Goal: Task Accomplishment & Management: Check status

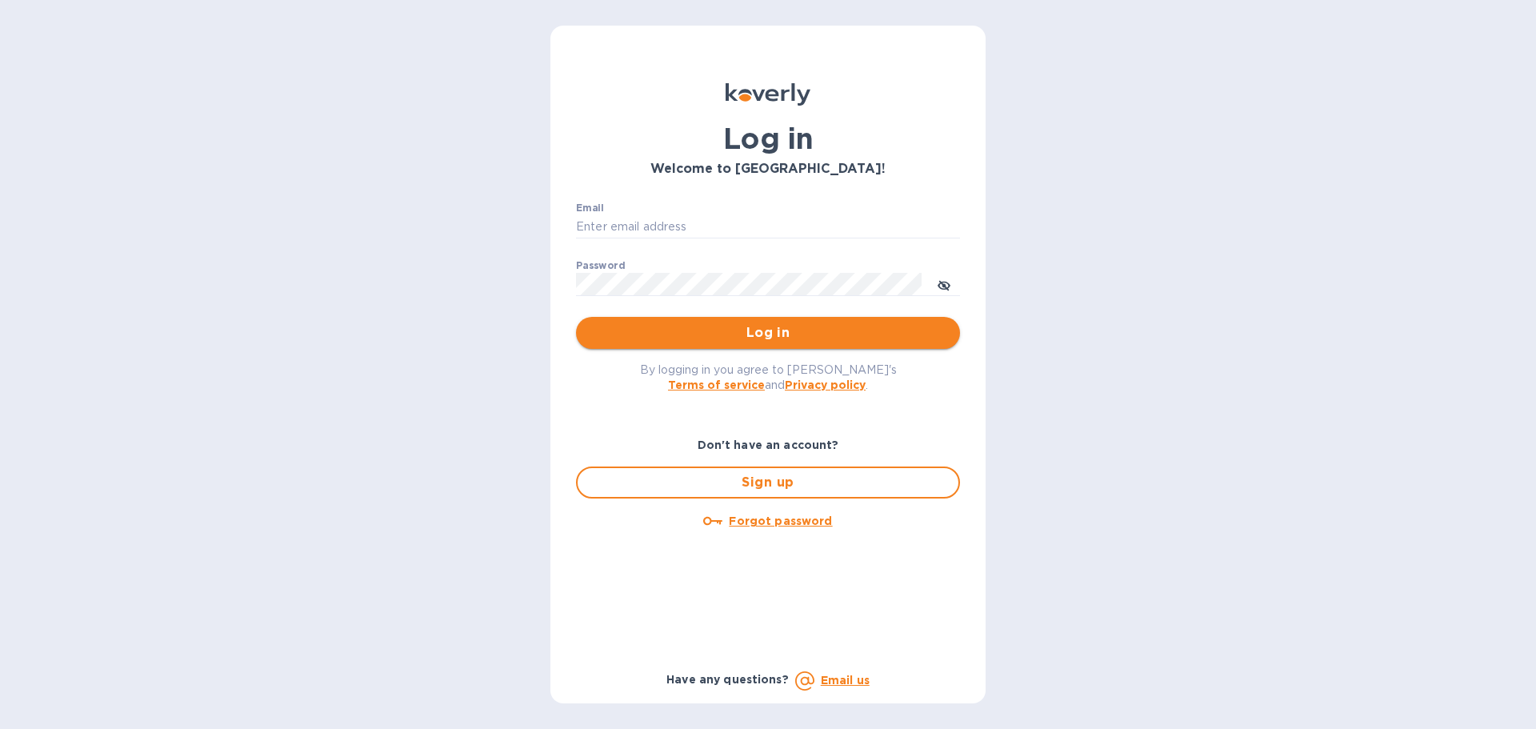
type input "[PERSON_NAME][EMAIL_ADDRESS][DOMAIN_NAME]"
click at [802, 343] on button "Log in" at bounding box center [768, 333] width 384 height 32
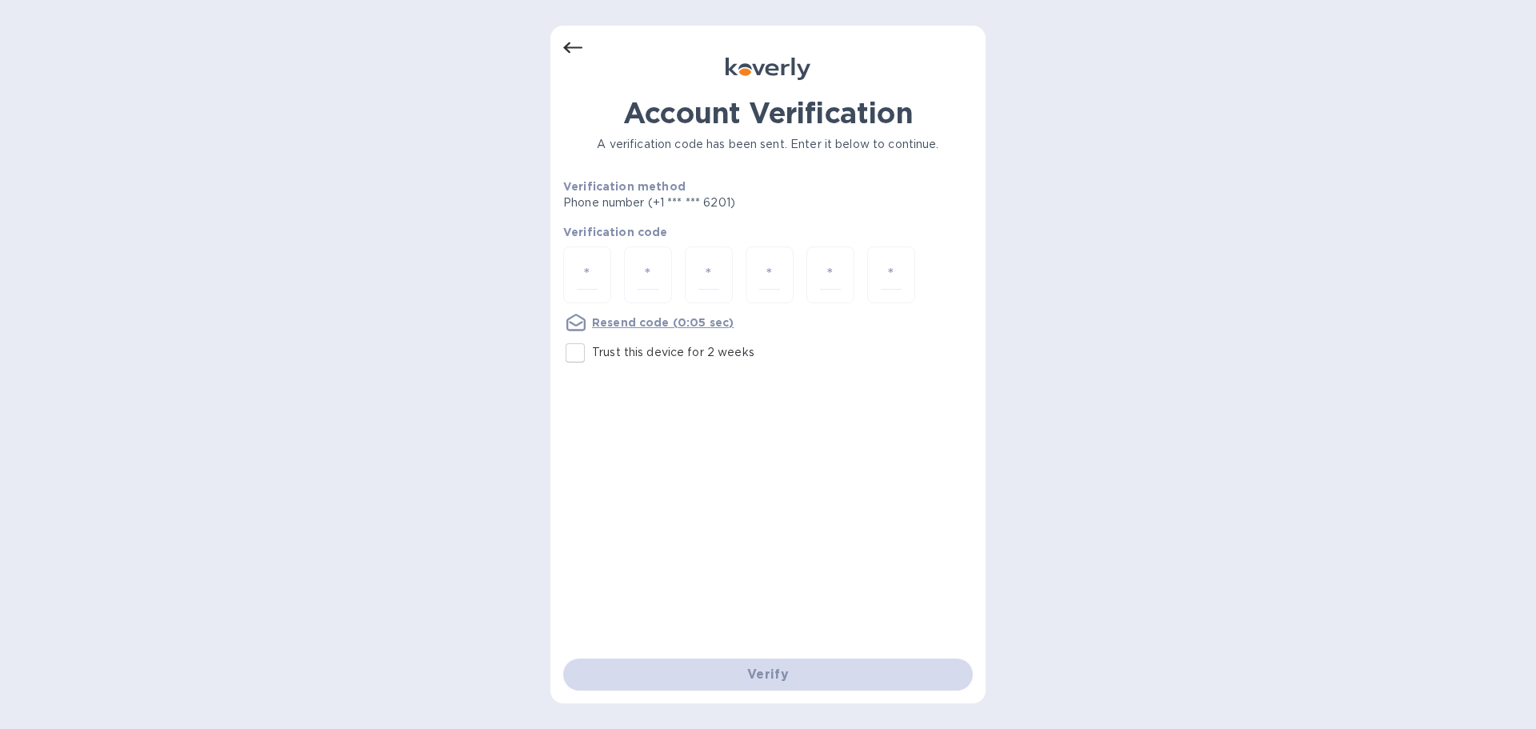
click at [847, 410] on div "Account Verification A verification code has been sent. Enter it below to conti…" at bounding box center [768, 377] width 410 height 562
click at [596, 273] on input "number" at bounding box center [587, 275] width 21 height 30
type input "2"
type input "1"
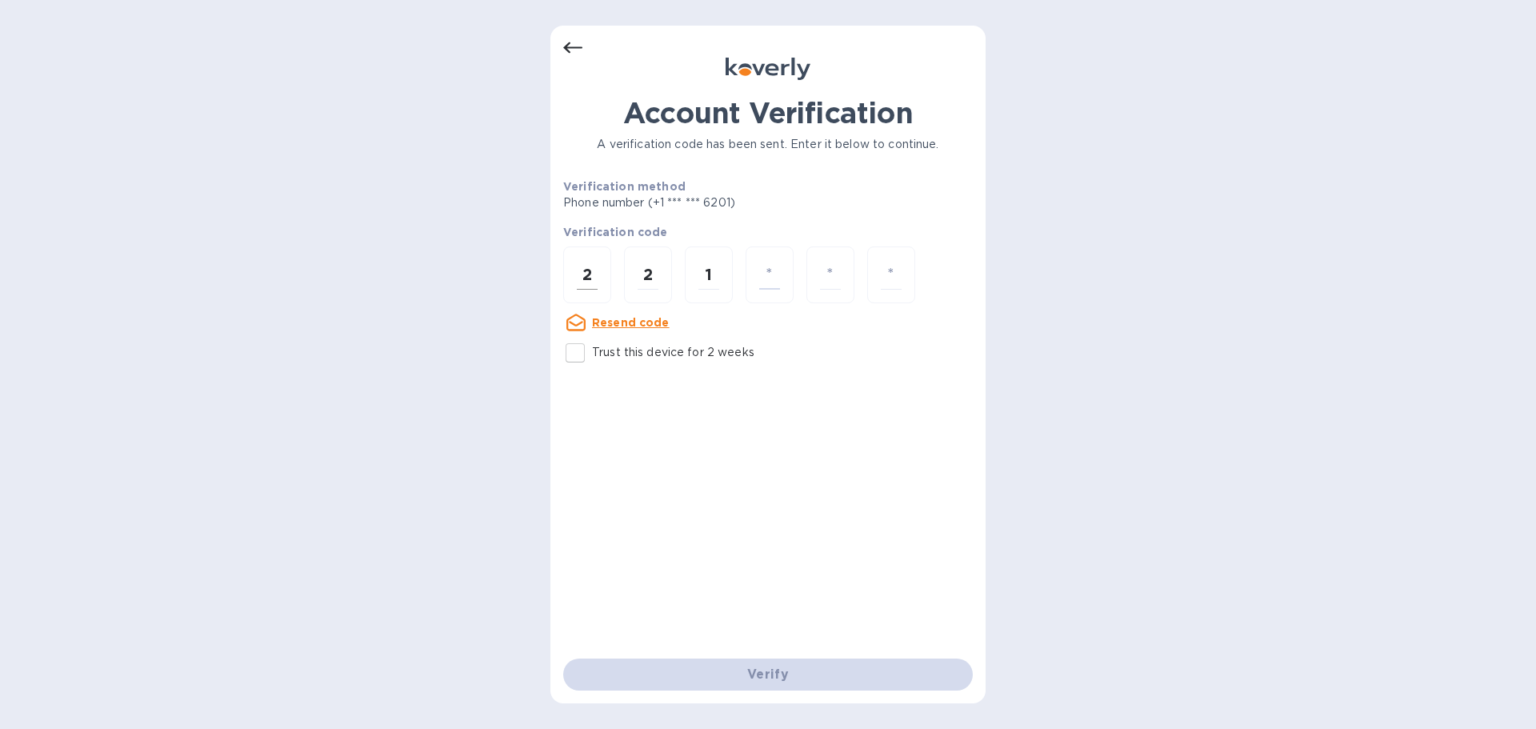
type input "3"
type input "6"
type input "9"
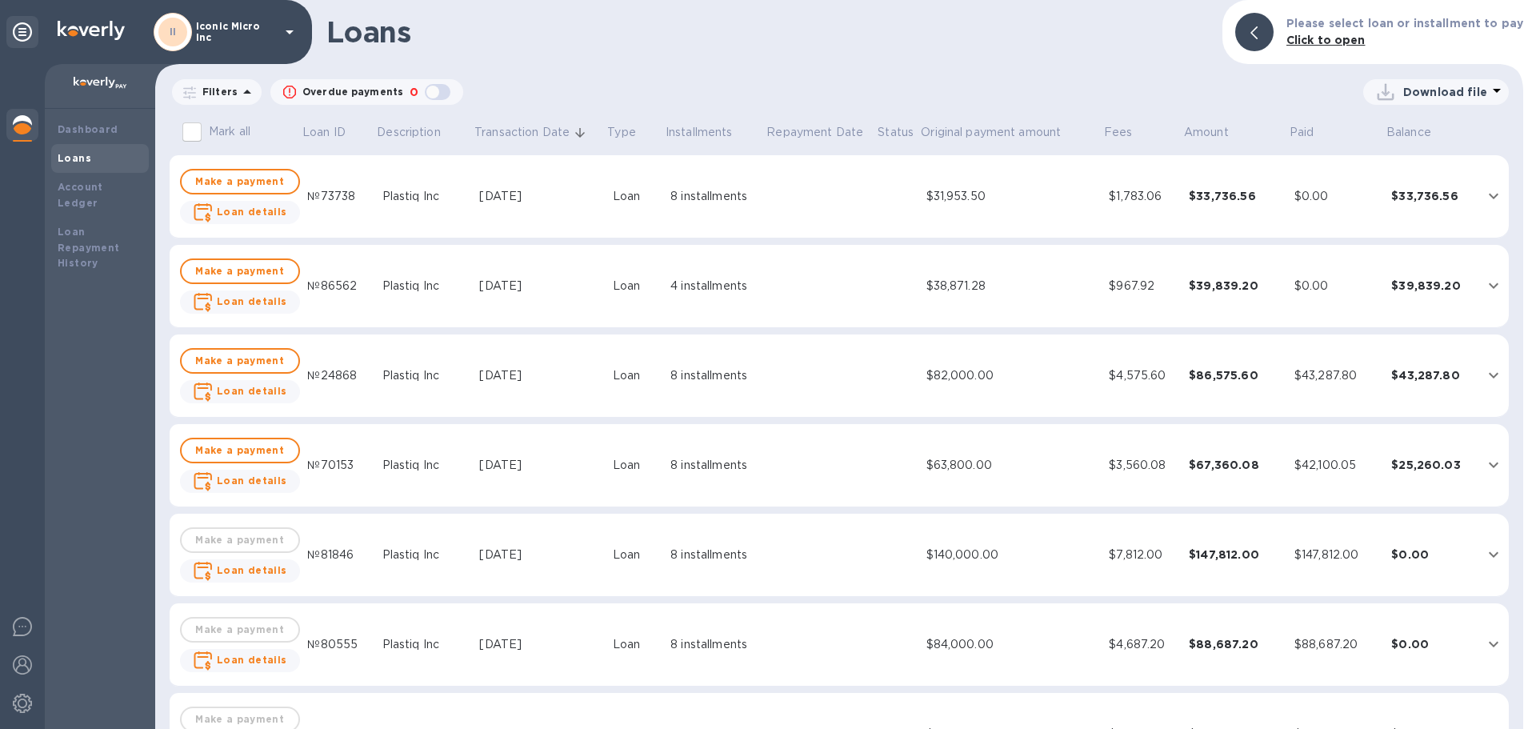
click at [1493, 194] on icon "expand row" at bounding box center [1493, 195] width 19 height 19
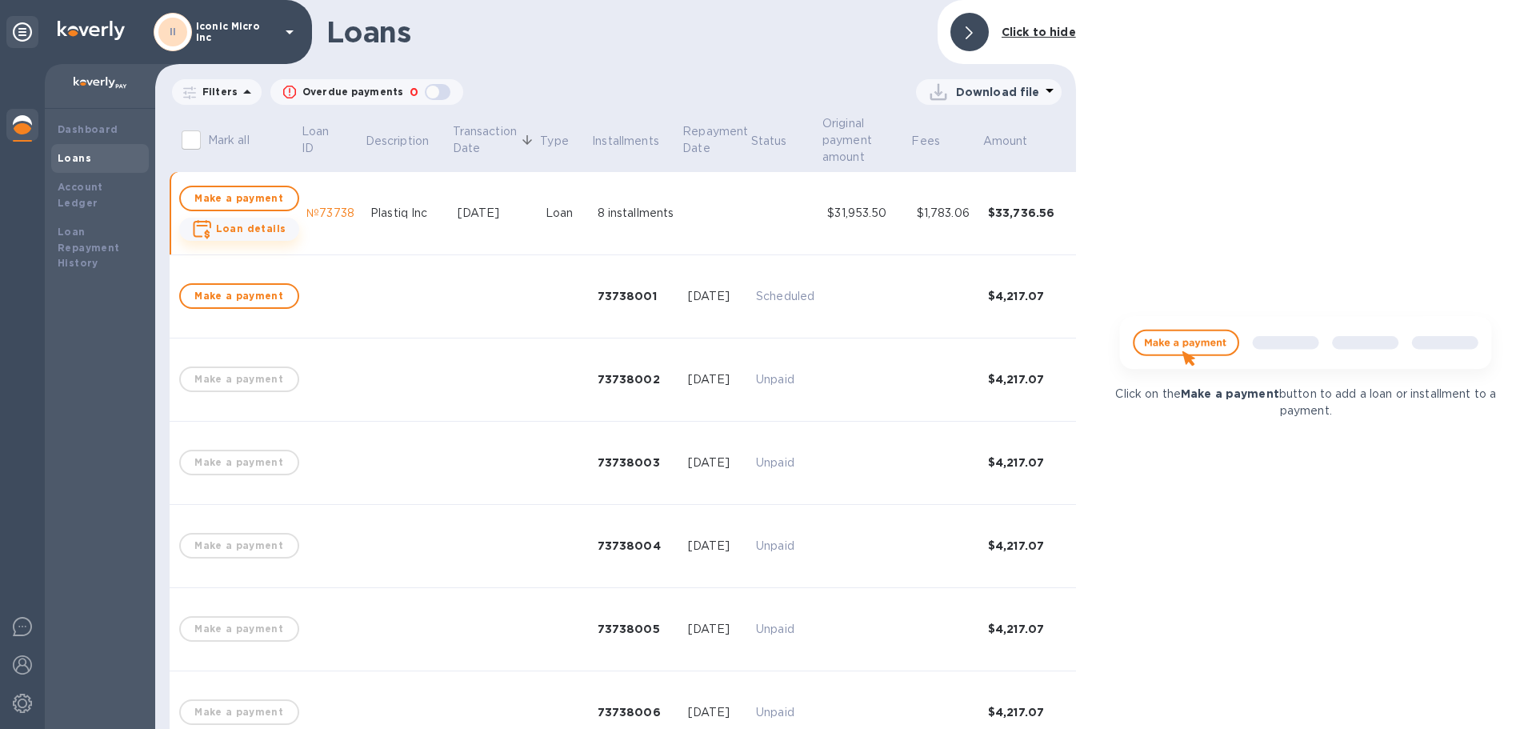
click at [229, 230] on b "Loan details" at bounding box center [251, 228] width 70 height 12
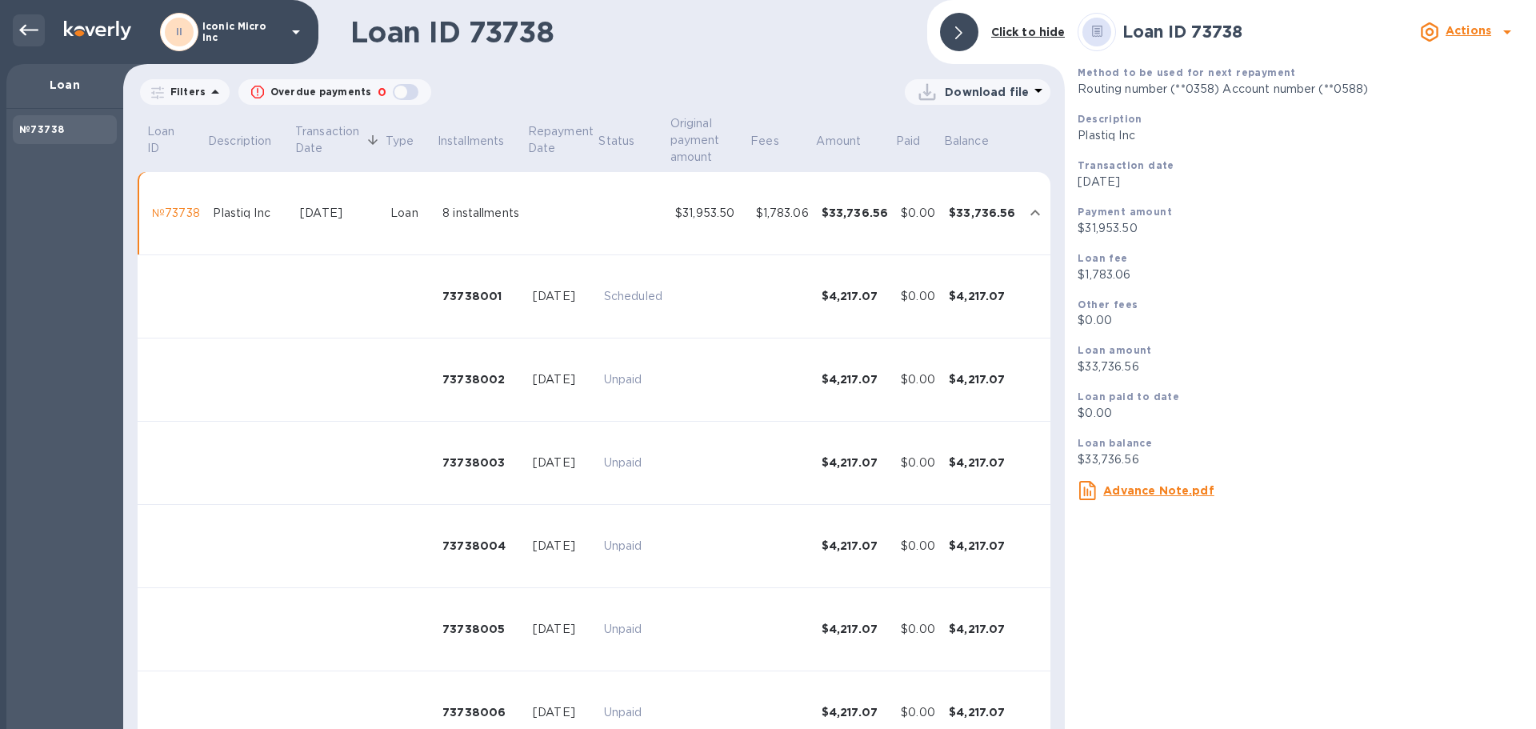
click at [36, 27] on icon at bounding box center [28, 30] width 19 height 19
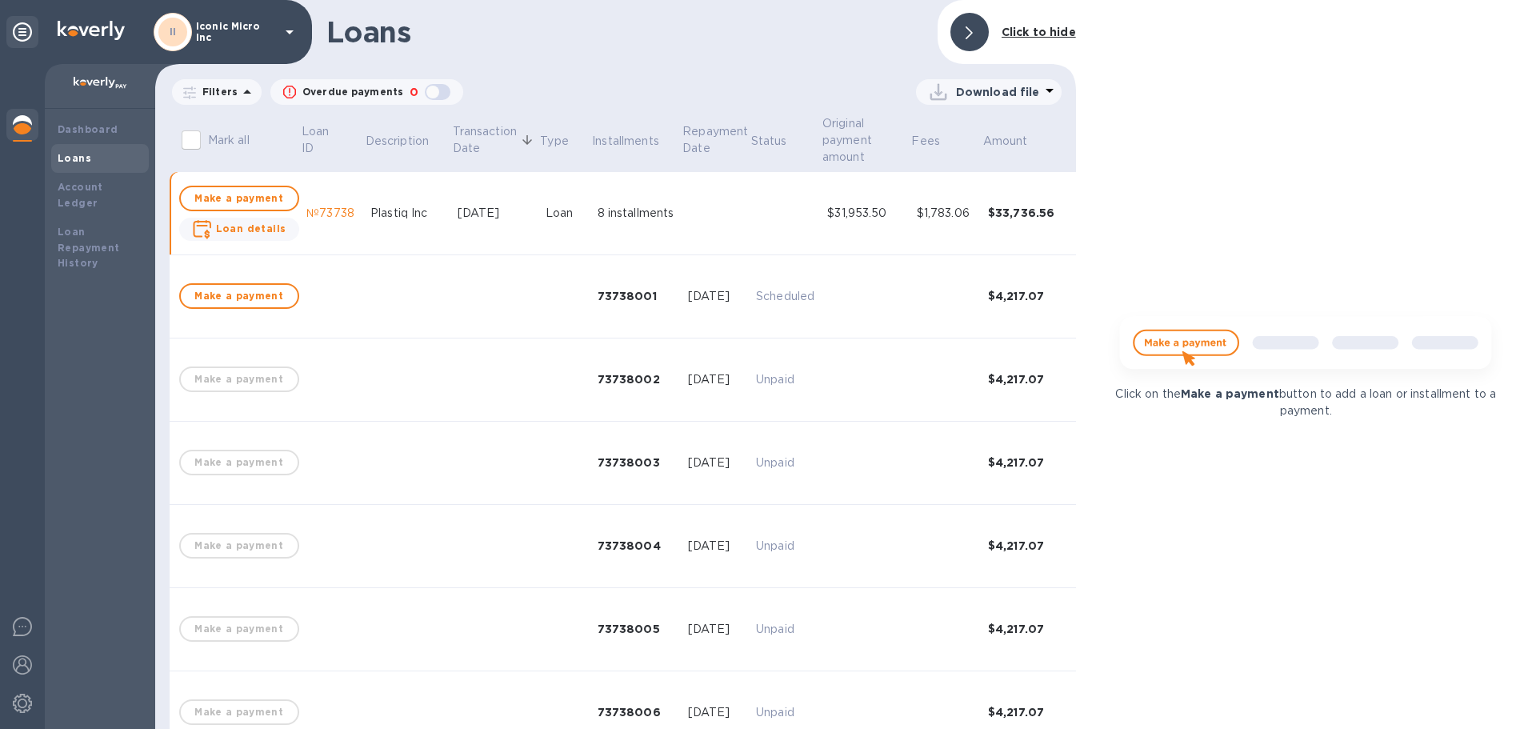
click at [83, 22] on img at bounding box center [91, 30] width 67 height 19
click at [86, 28] on img at bounding box center [91, 30] width 67 height 19
click at [21, 35] on icon at bounding box center [22, 31] width 19 height 19
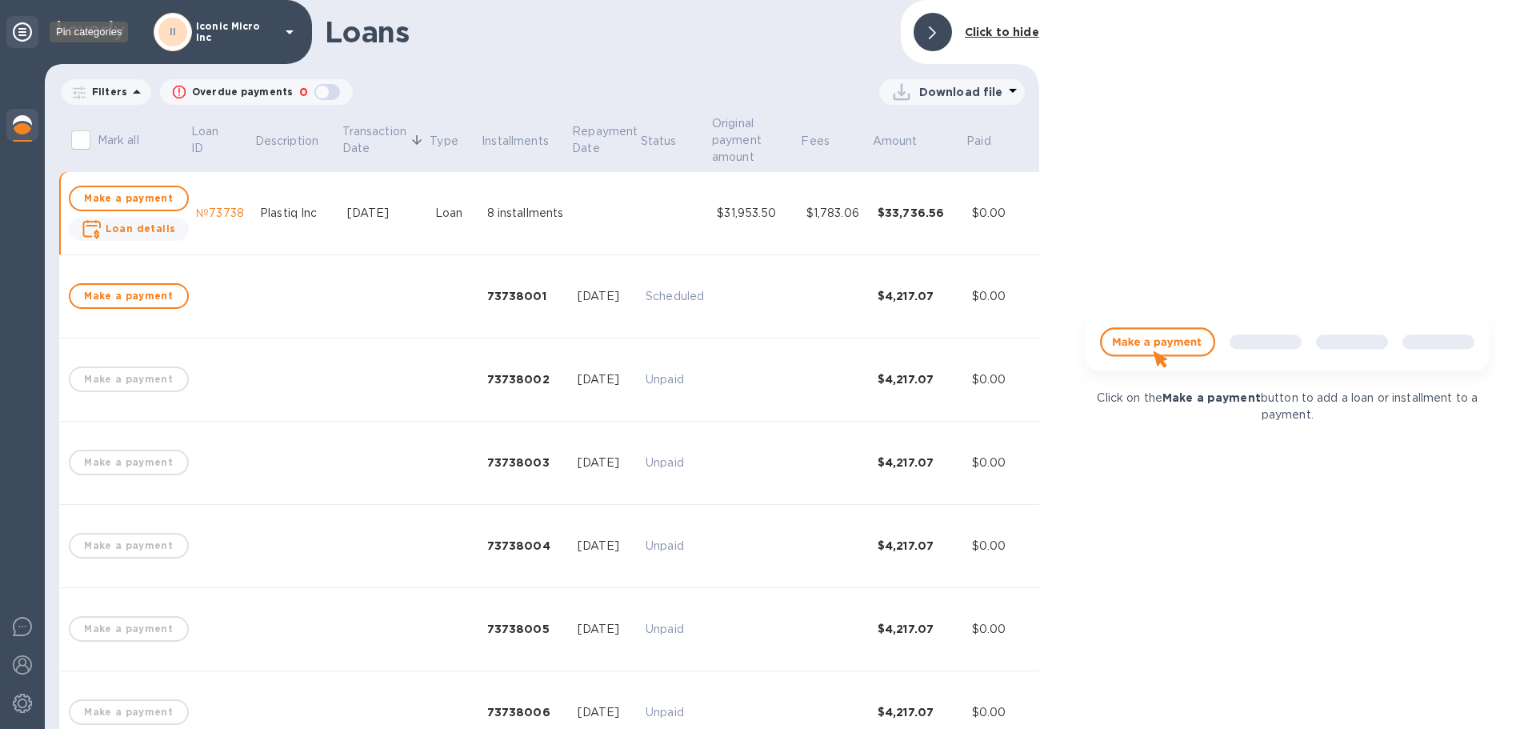
click at [21, 35] on icon at bounding box center [22, 31] width 19 height 19
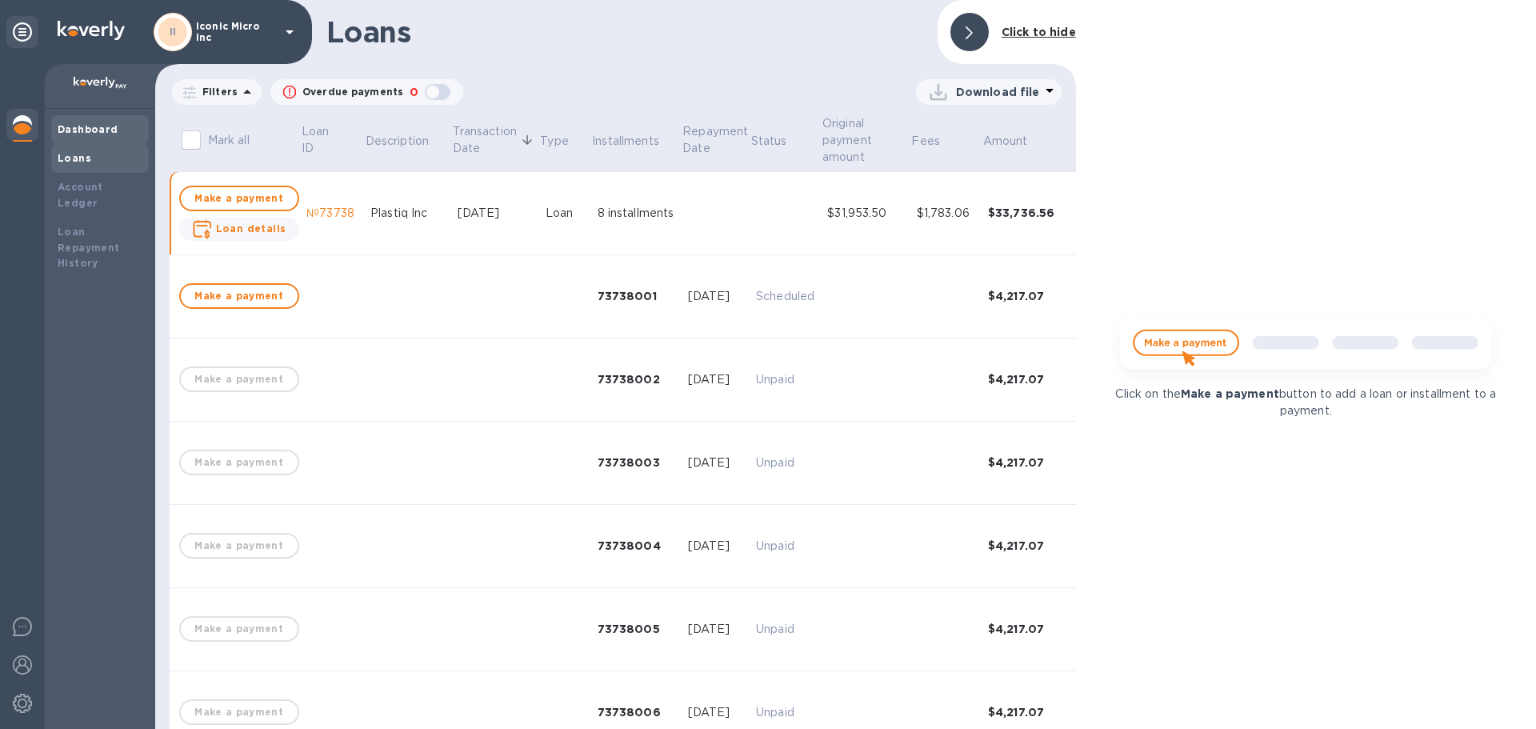
click at [84, 131] on b "Dashboard" at bounding box center [88, 129] width 61 height 12
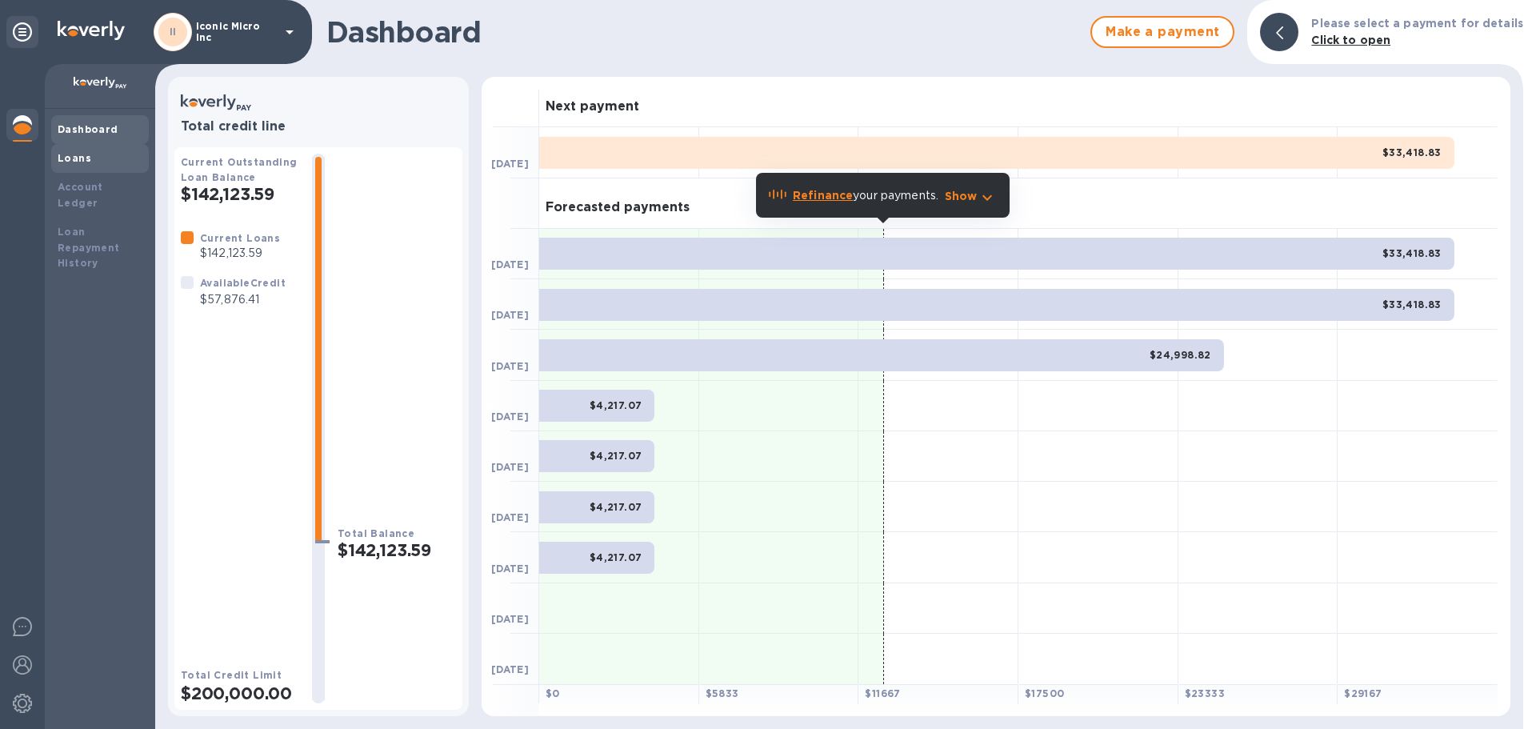
click at [81, 162] on b "Loans" at bounding box center [75, 158] width 34 height 12
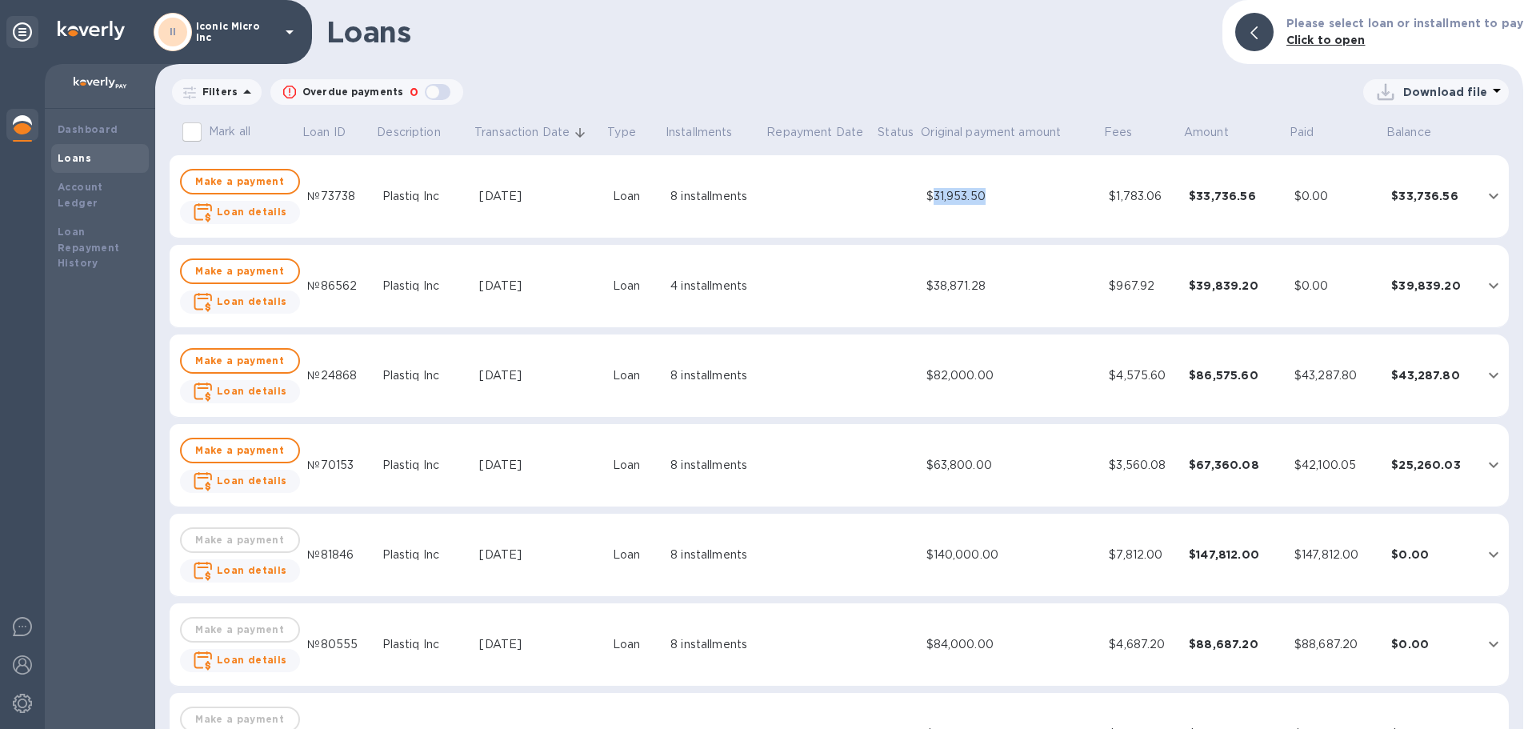
drag, startPoint x: 995, startPoint y: 197, endPoint x: 931, endPoint y: 203, distance: 64.3
click at [931, 203] on div "$31,953.50" at bounding box center [1012, 196] width 170 height 17
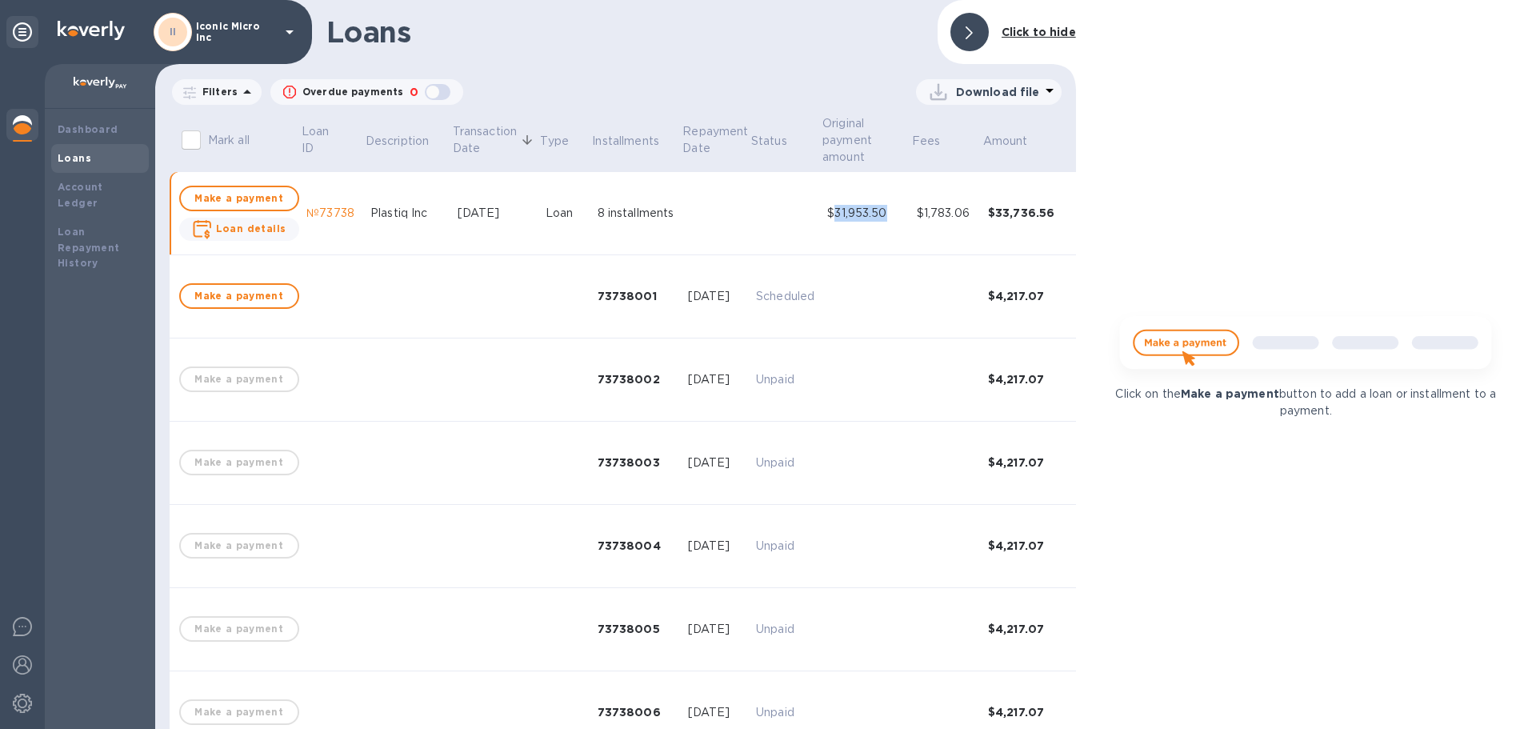
click at [58, 162] on b "Loans" at bounding box center [75, 158] width 34 height 12
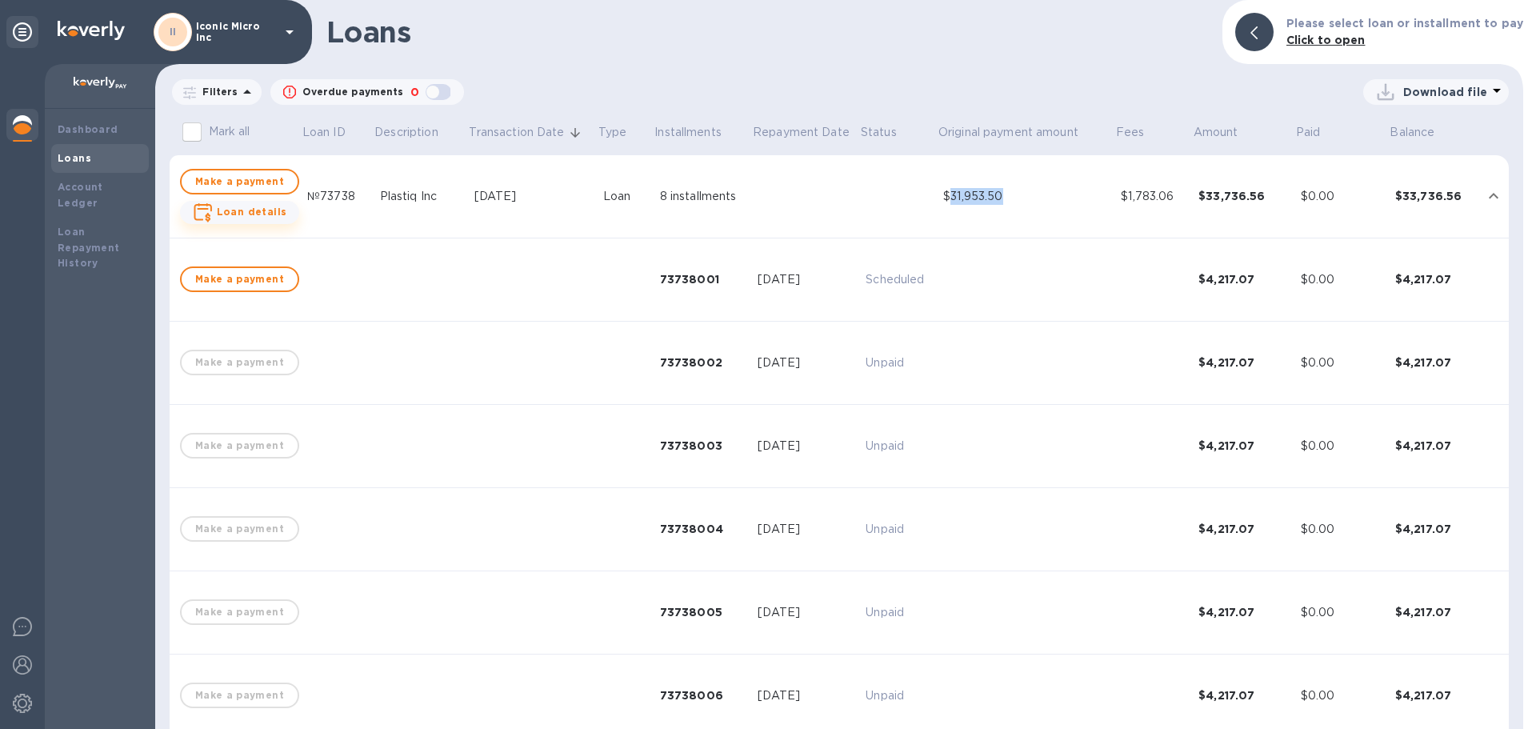
click at [254, 217] on b "Loan details" at bounding box center [252, 212] width 70 height 12
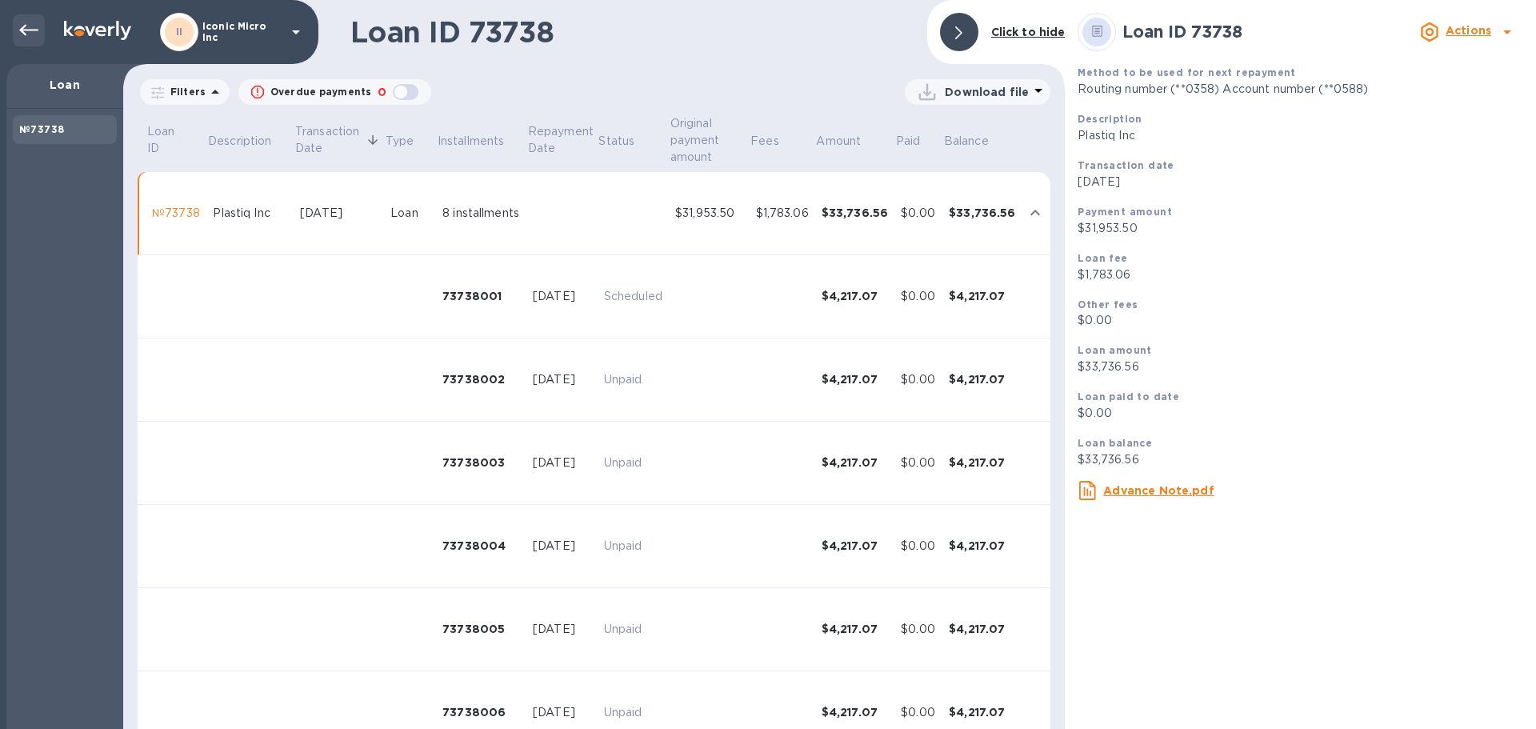
click at [35, 24] on icon at bounding box center [28, 30] width 19 height 19
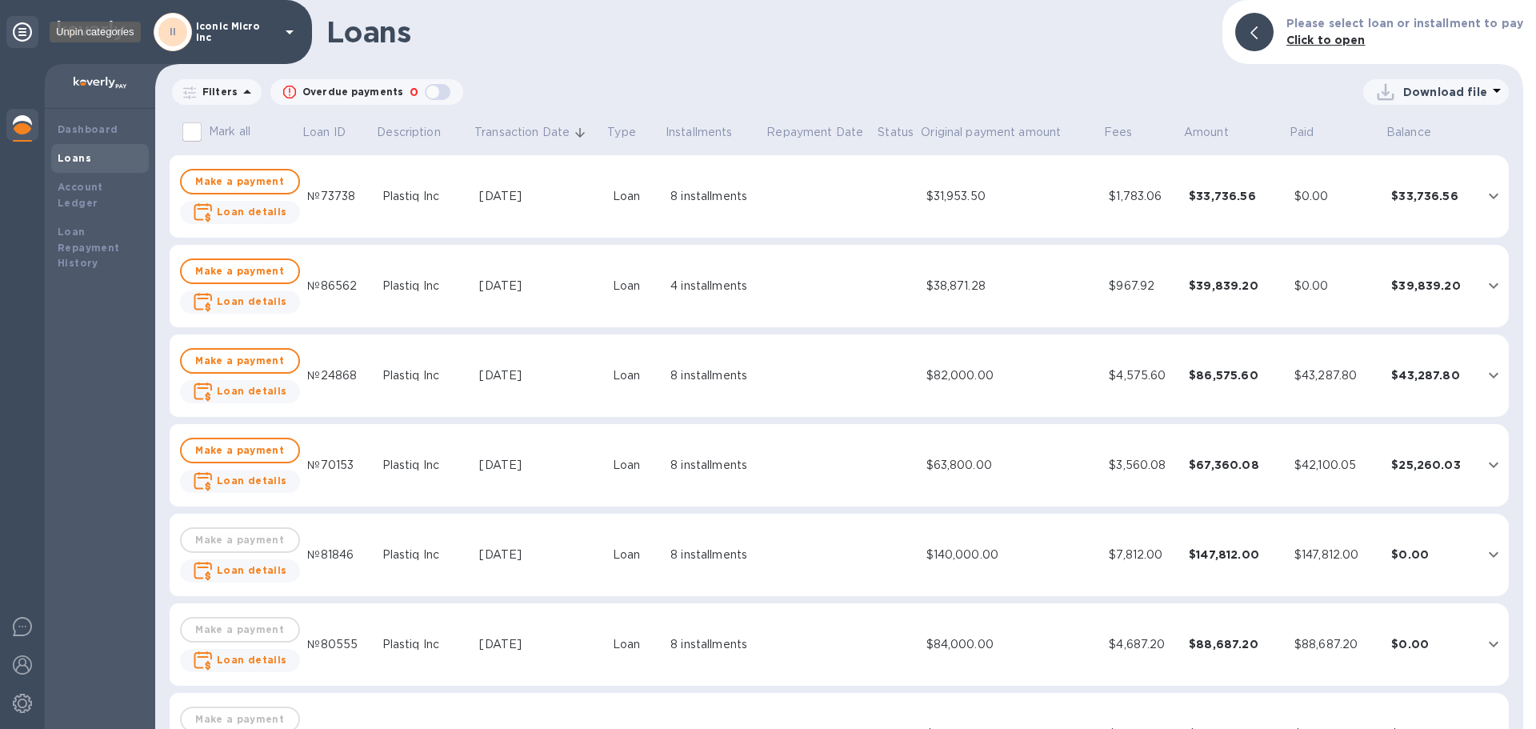
click at [18, 36] on icon at bounding box center [22, 31] width 19 height 19
click at [74, 126] on b "Dashboard" at bounding box center [88, 129] width 61 height 12
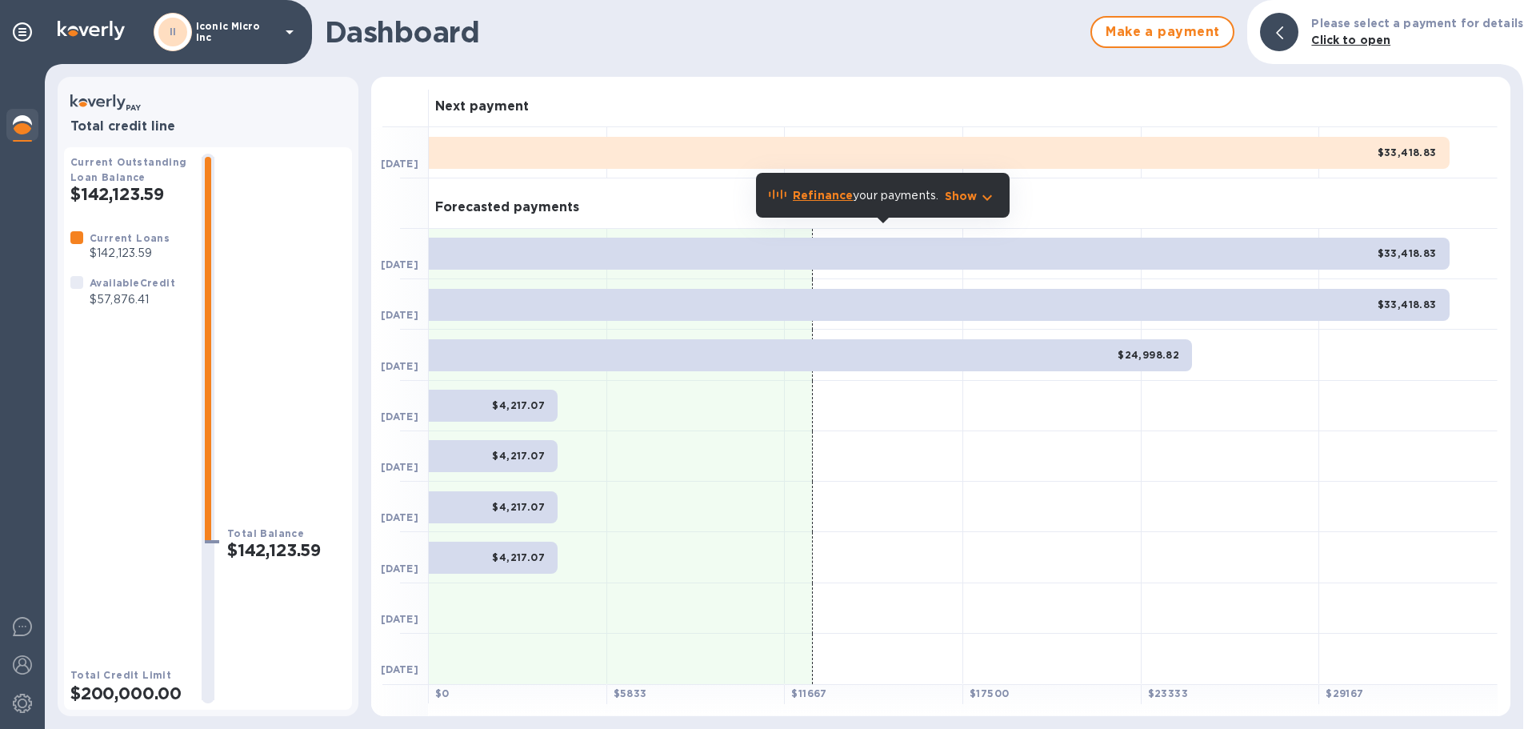
click at [1426, 250] on b "$33,418.83" at bounding box center [1407, 253] width 59 height 12
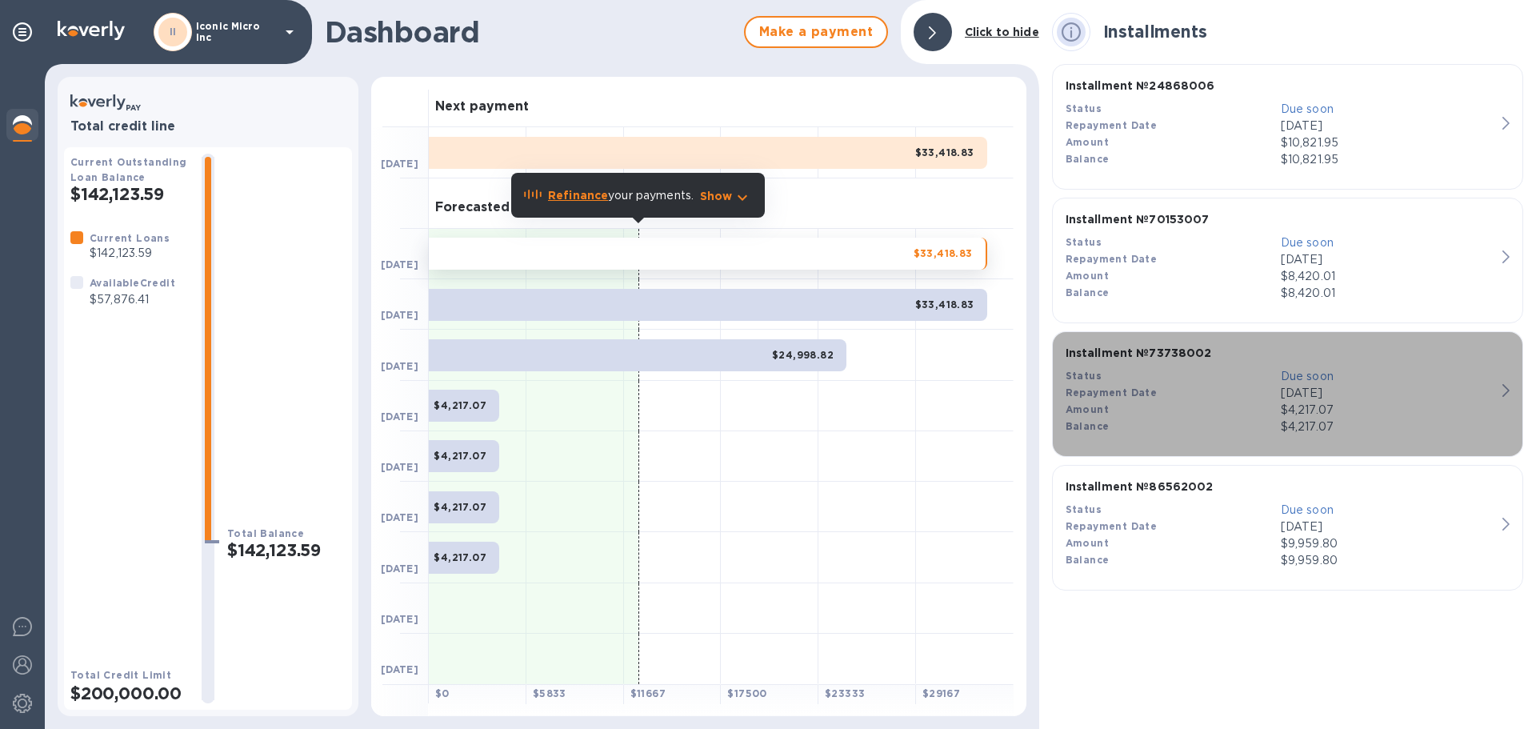
click at [1182, 359] on p "Installment № 73738002" at bounding box center [1281, 353] width 430 height 17
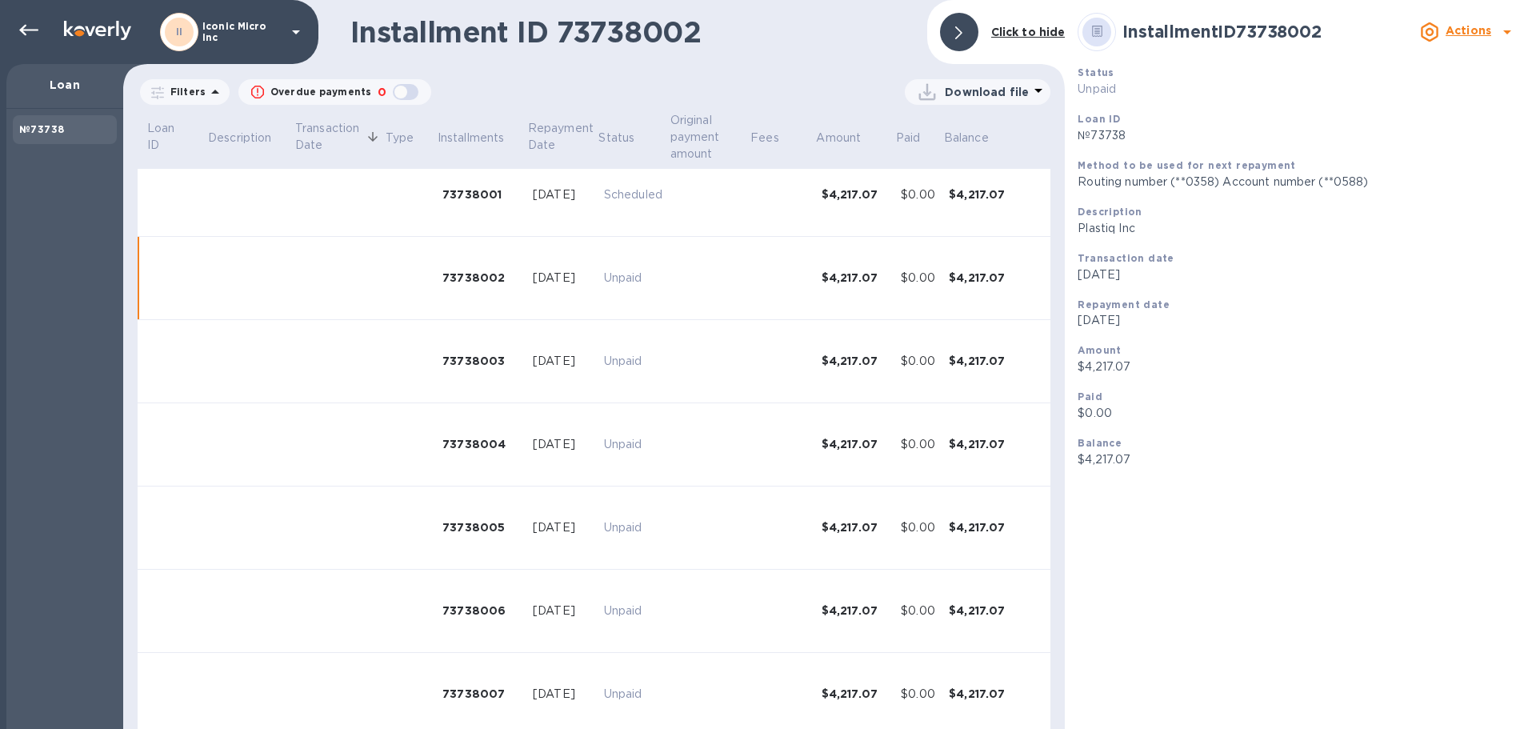
scroll to position [205, 0]
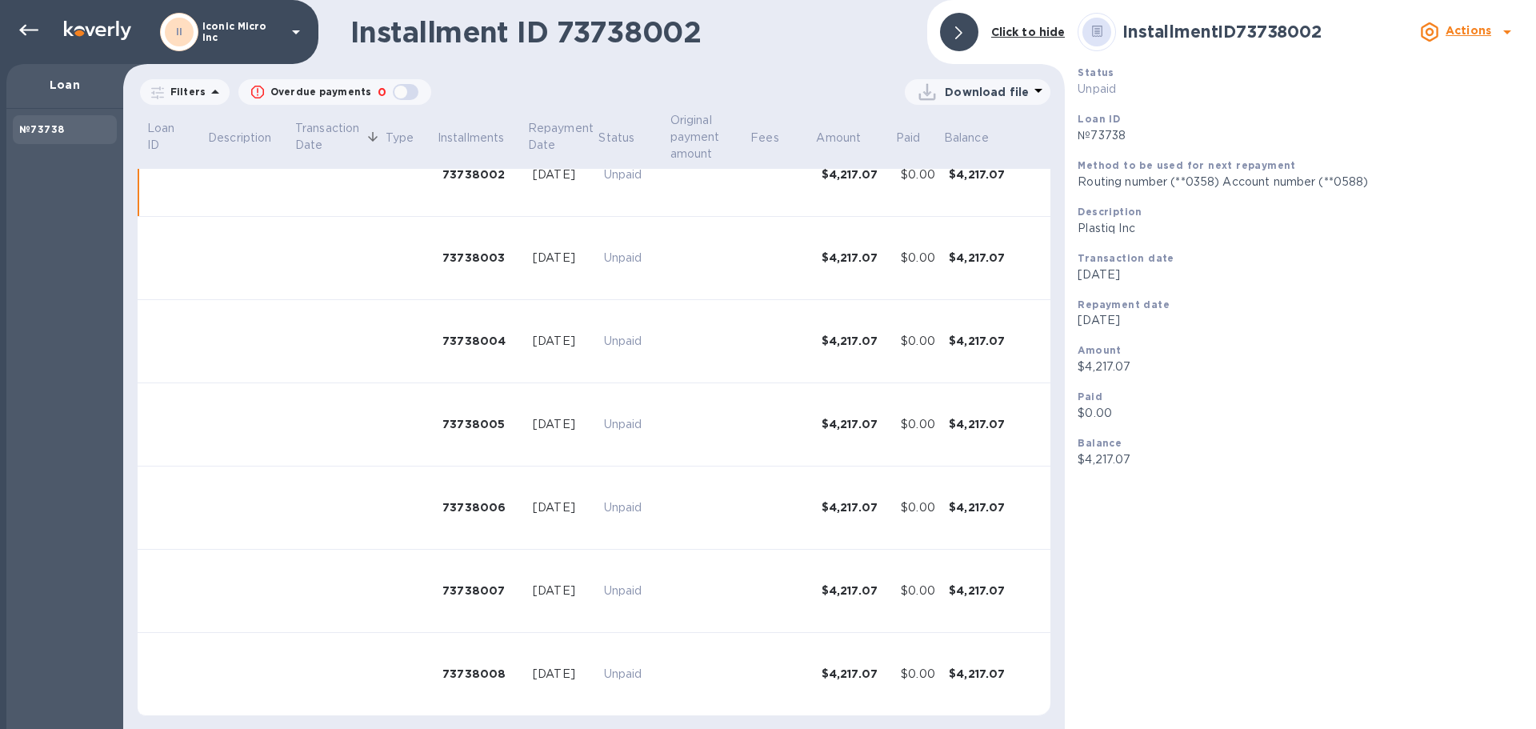
drag, startPoint x: 733, startPoint y: 418, endPoint x: 1029, endPoint y: 102, distance: 432.5
click at [1029, 102] on div at bounding box center [1038, 92] width 19 height 22
click at [961, 177] on li "PDF file" at bounding box center [978, 175] width 109 height 45
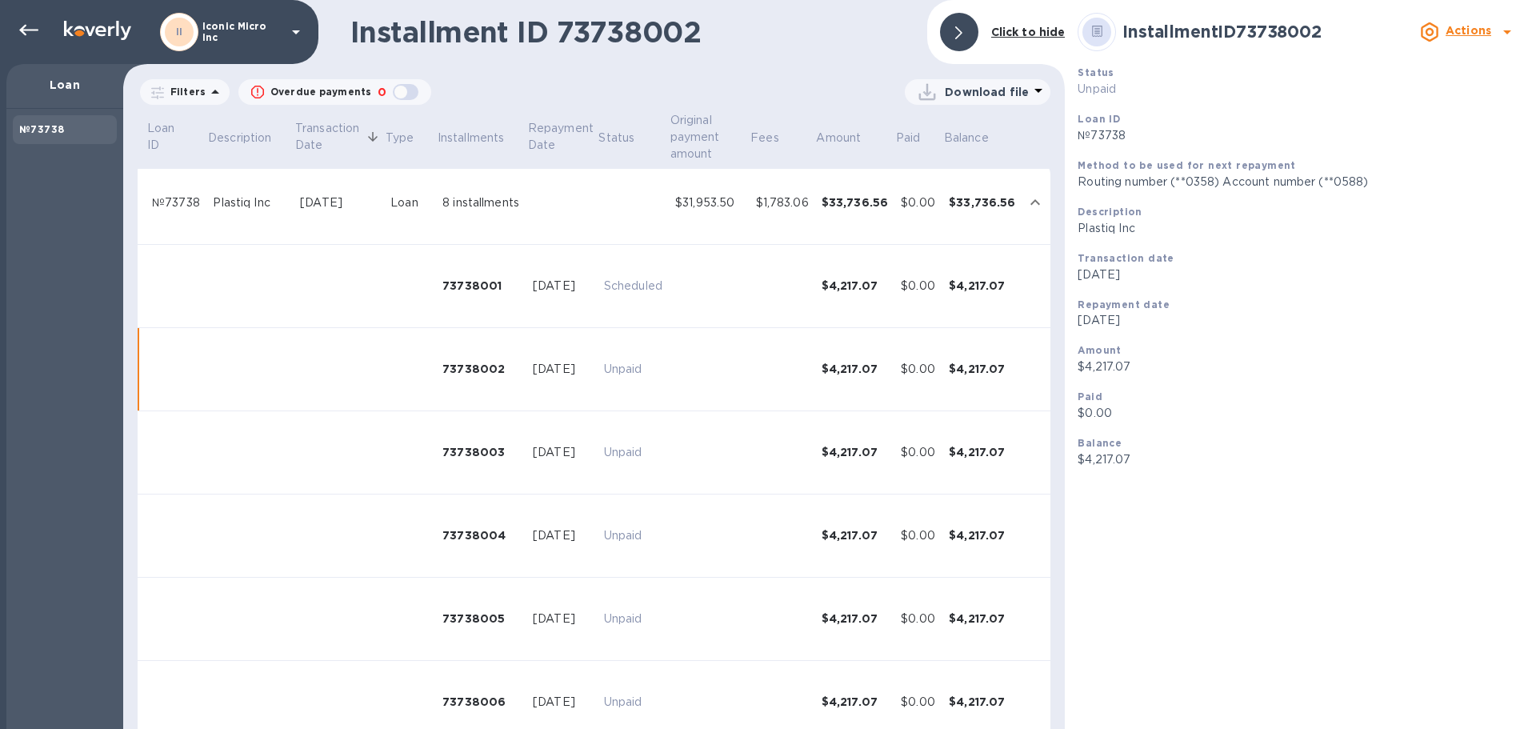
scroll to position [0, 0]
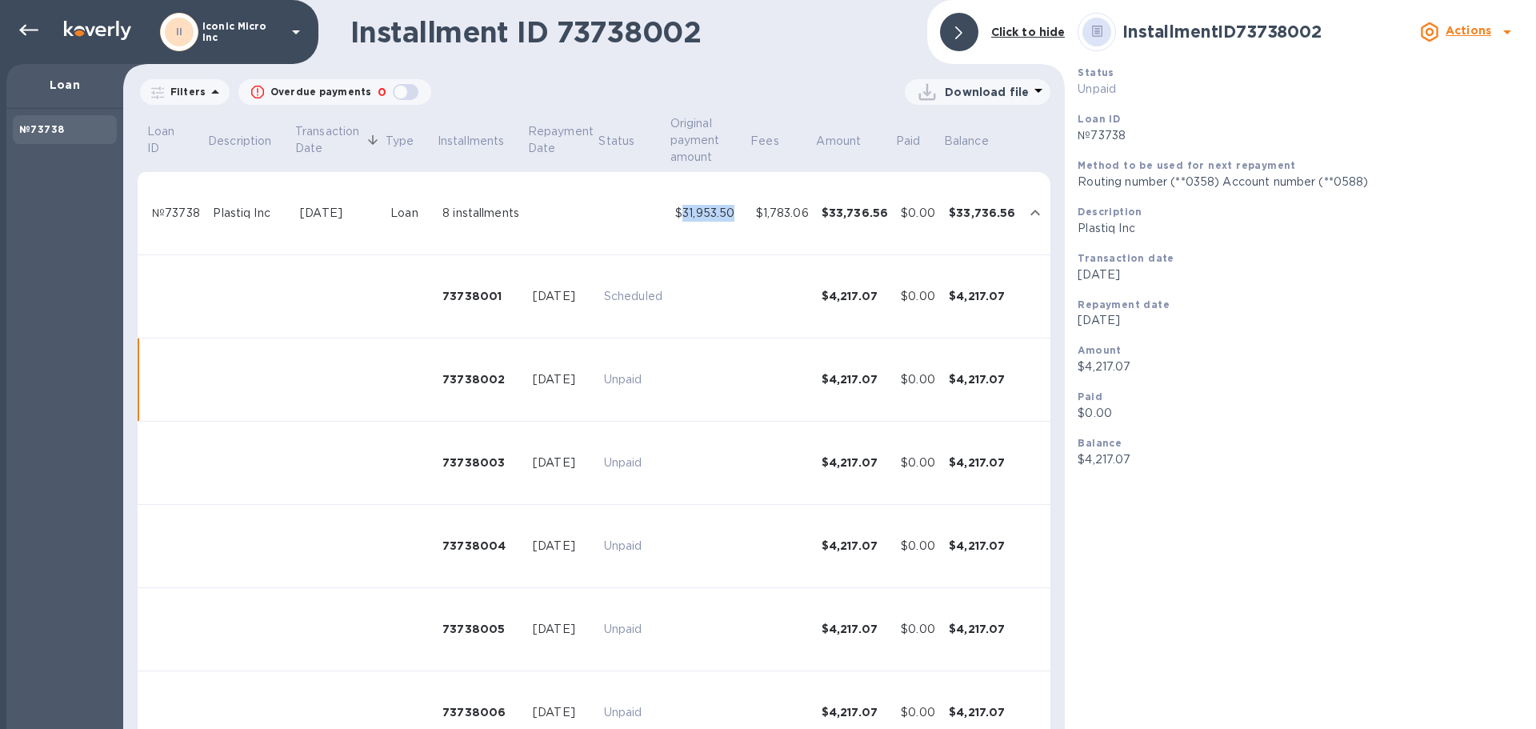
drag, startPoint x: 741, startPoint y: 208, endPoint x: 685, endPoint y: 212, distance: 56.2
click at [685, 212] on div "$31,953.50" at bounding box center [709, 213] width 68 height 17
